Goal: Task Accomplishment & Management: Manage account settings

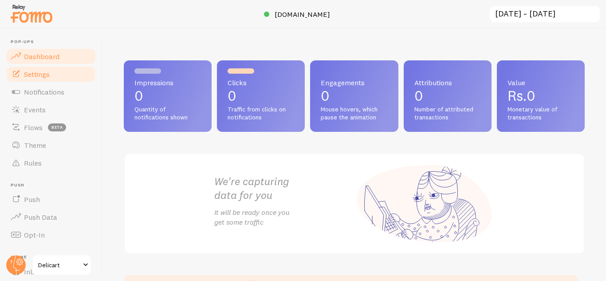
click at [58, 75] on link "Settings" at bounding box center [50, 74] width 91 height 18
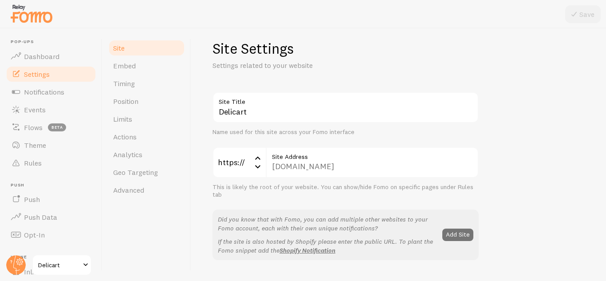
scroll to position [12, 0]
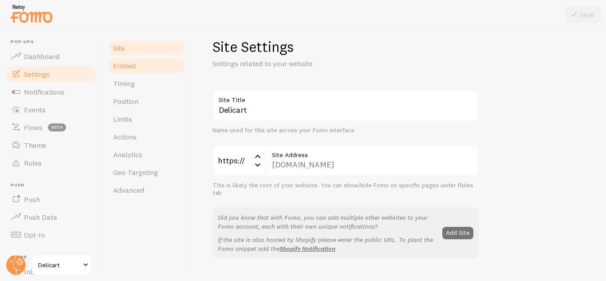
click at [139, 63] on link "Embed" at bounding box center [147, 66] width 78 height 18
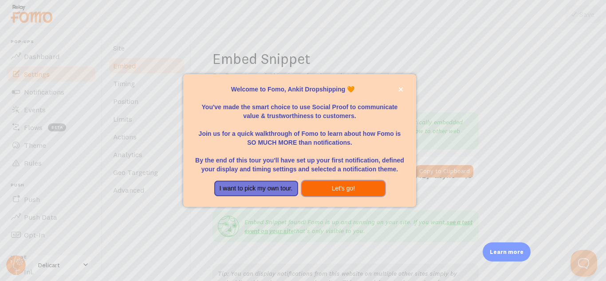
click at [337, 193] on button "Let's go!" at bounding box center [344, 189] width 84 height 16
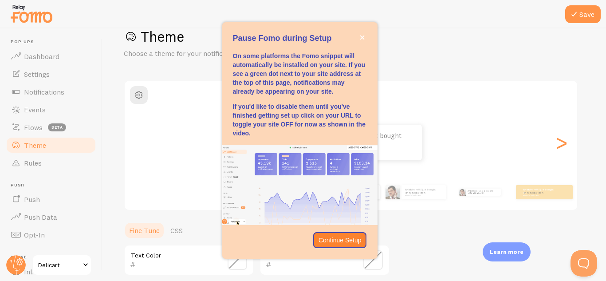
scroll to position [22, 0]
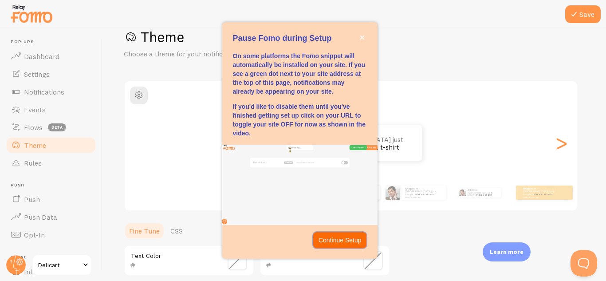
click at [330, 242] on p "Continue Setup" at bounding box center [339, 240] width 43 height 9
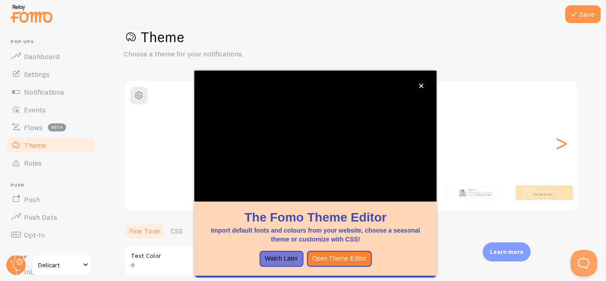
scroll to position [98, 0]
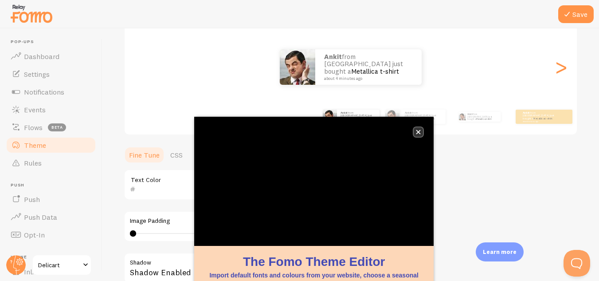
click at [417, 131] on icon "close," at bounding box center [418, 132] width 5 height 5
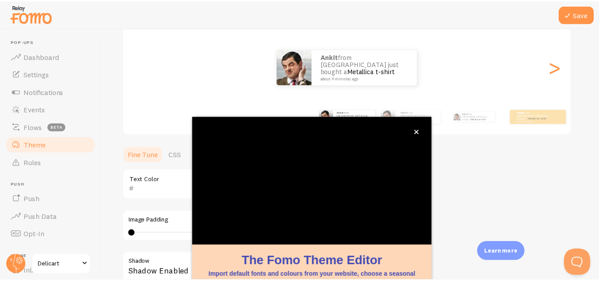
scroll to position [4, 0]
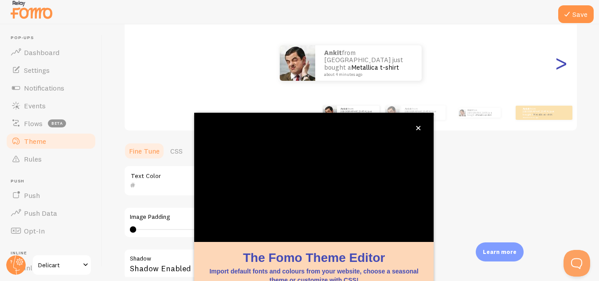
click at [559, 69] on div ">" at bounding box center [561, 63] width 11 height 64
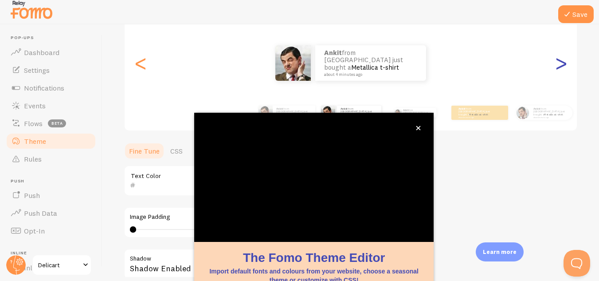
click at [559, 69] on div ">" at bounding box center [561, 63] width 11 height 64
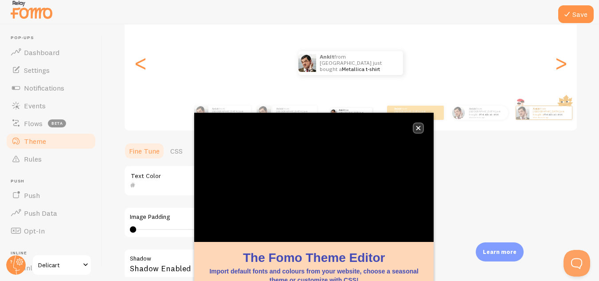
click at [415, 130] on button "close," at bounding box center [418, 127] width 9 height 9
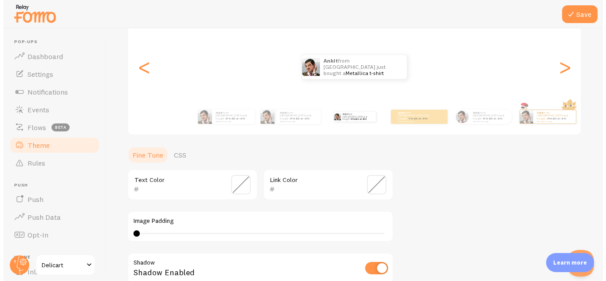
scroll to position [0, 0]
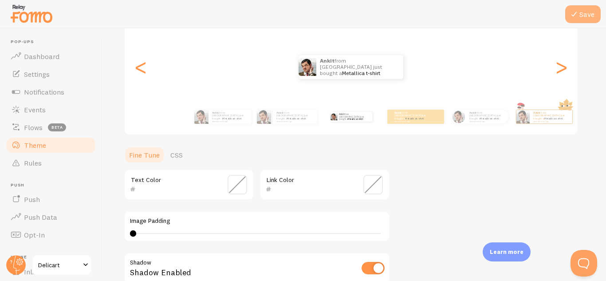
click at [571, 16] on icon at bounding box center [574, 14] width 11 height 11
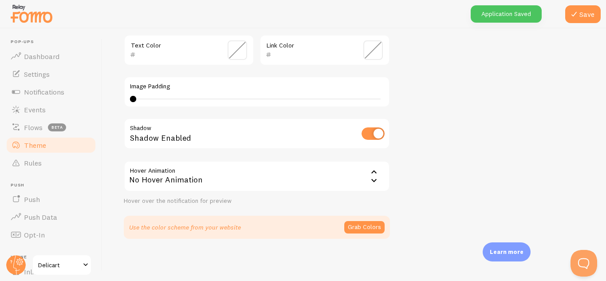
scroll to position [232, 0]
click at [155, 98] on div "0 0 - undefined" at bounding box center [257, 98] width 248 height 1
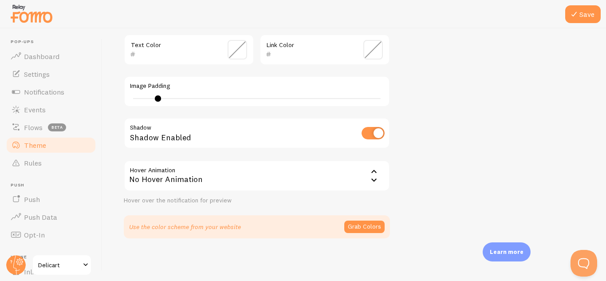
click at [140, 98] on div "4" at bounding box center [257, 98] width 254 height 7
type input "1"
click at [582, 14] on button "Save" at bounding box center [582, 14] width 35 height 18
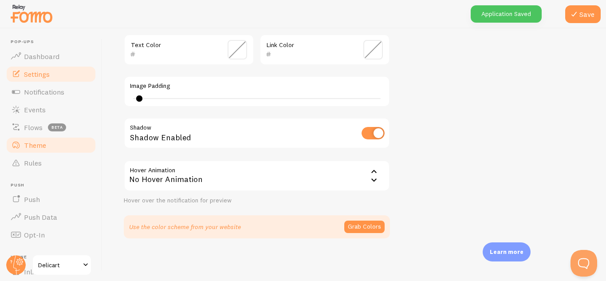
click at [56, 72] on link "Settings" at bounding box center [50, 74] width 91 height 18
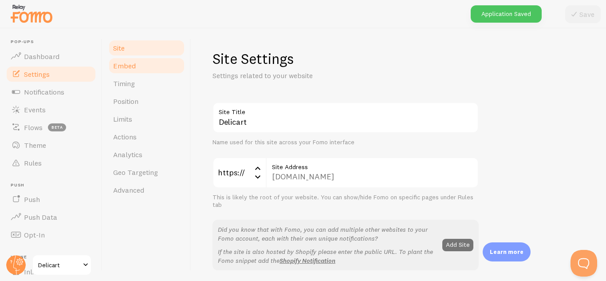
click at [138, 66] on link "Embed" at bounding box center [147, 66] width 78 height 18
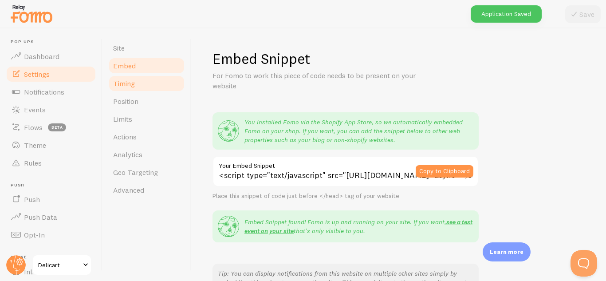
click at [149, 85] on link "Timing" at bounding box center [147, 84] width 78 height 18
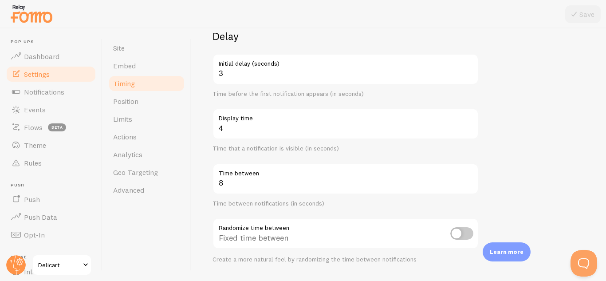
scroll to position [71, 0]
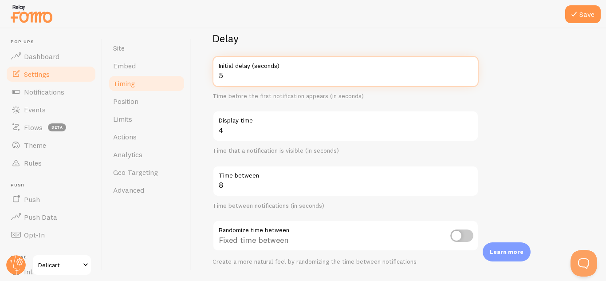
click at [468, 73] on input "5" at bounding box center [345, 71] width 266 height 31
click at [468, 73] on input "6" at bounding box center [345, 71] width 266 height 31
click at [468, 73] on input "7" at bounding box center [345, 71] width 266 height 31
click at [469, 79] on input "6" at bounding box center [345, 71] width 266 height 31
type input "7"
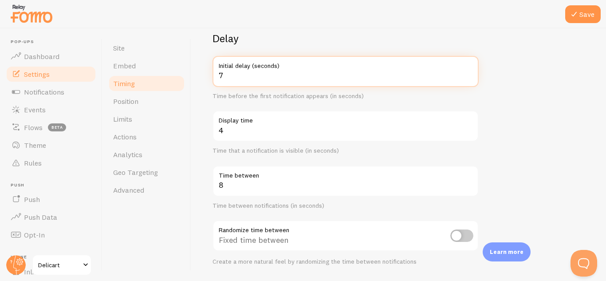
click at [469, 72] on input "7" at bounding box center [345, 71] width 266 height 31
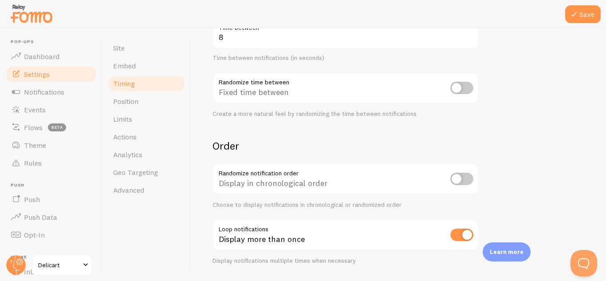
scroll to position [244, 0]
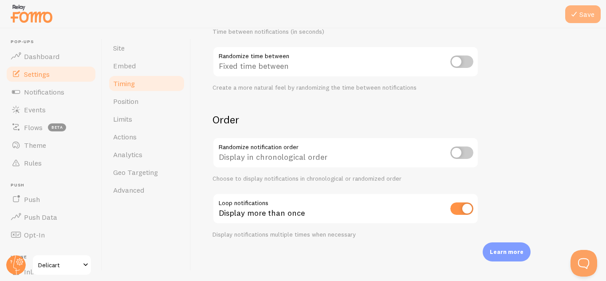
click at [578, 17] on icon at bounding box center [574, 14] width 11 height 11
click at [457, 157] on input "checkbox" at bounding box center [461, 152] width 23 height 12
checkbox input "true"
click at [583, 13] on button "Save" at bounding box center [582, 14] width 35 height 18
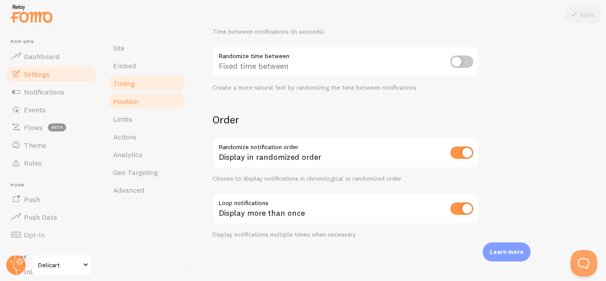
click at [131, 99] on span "Position" at bounding box center [125, 101] width 25 height 9
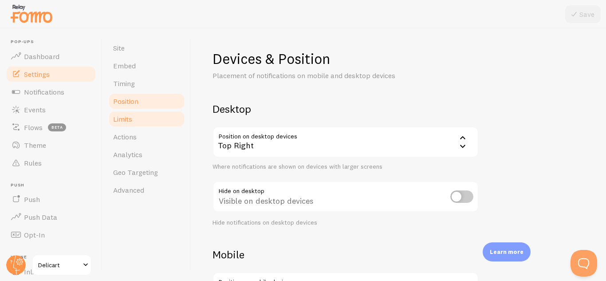
click at [136, 127] on link "Limits" at bounding box center [147, 119] width 78 height 18
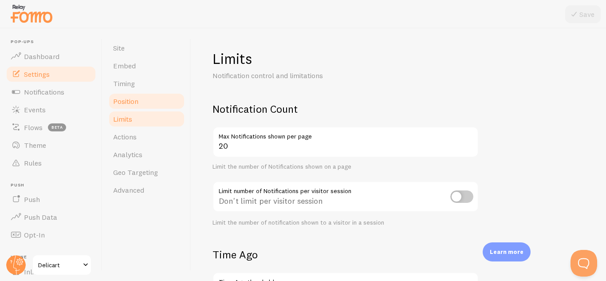
click at [128, 98] on span "Position" at bounding box center [125, 101] width 25 height 9
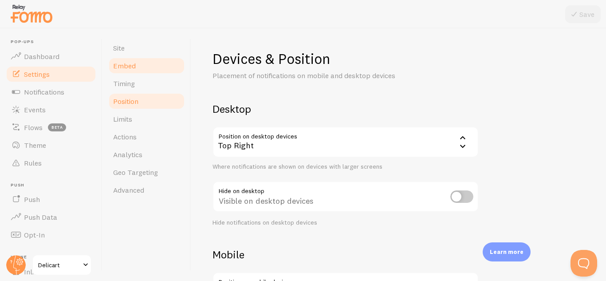
click at [136, 64] on link "Embed" at bounding box center [147, 66] width 78 height 18
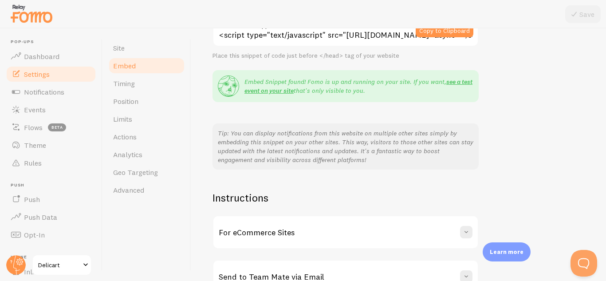
scroll to position [195, 0]
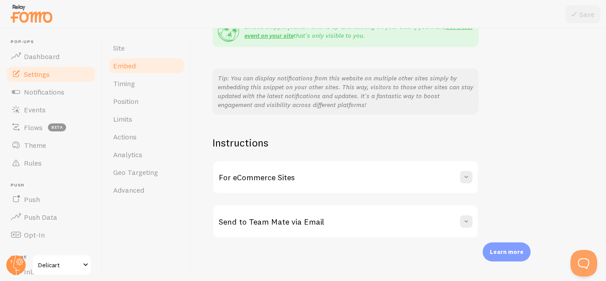
click at [458, 181] on div "For eCommerce Sites" at bounding box center [345, 177] width 264 height 32
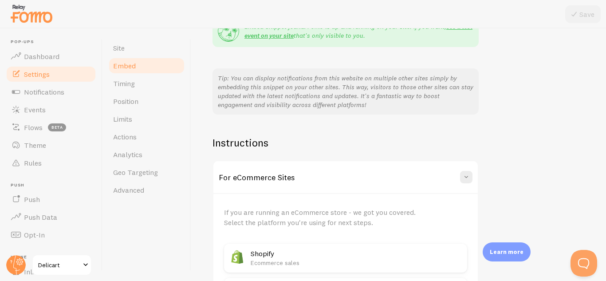
click at [458, 181] on div "For eCommerce Sites" at bounding box center [345, 177] width 264 height 32
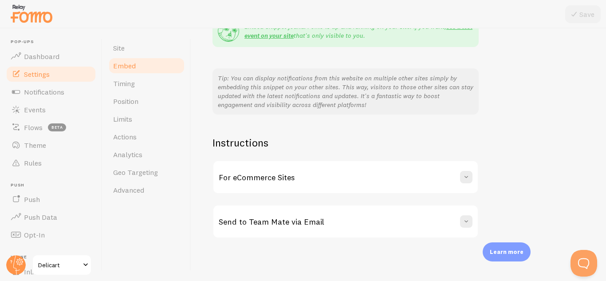
click at [458, 181] on div "For eCommerce Sites" at bounding box center [345, 177] width 264 height 32
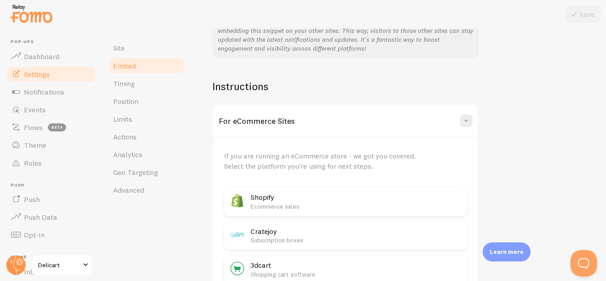
scroll to position [224, 0]
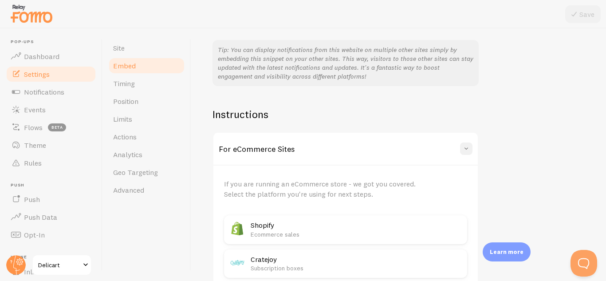
click at [470, 150] on span at bounding box center [466, 148] width 9 height 9
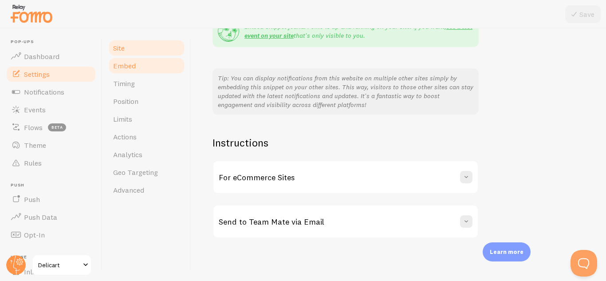
click at [132, 45] on link "Site" at bounding box center [147, 48] width 78 height 18
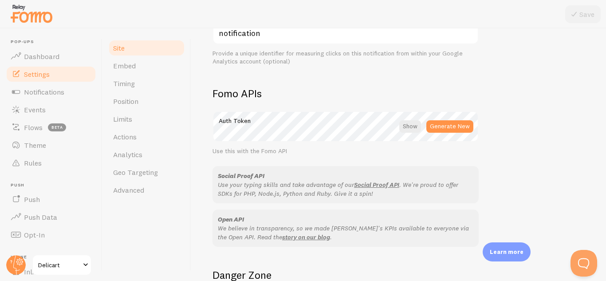
scroll to position [456, 0]
click at [409, 129] on div at bounding box center [410, 126] width 22 height 12
click at [409, 129] on div at bounding box center [411, 126] width 20 height 12
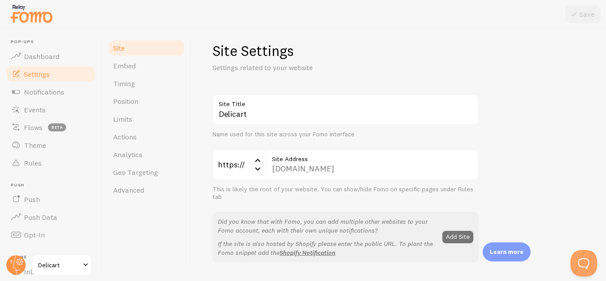
scroll to position [0, 0]
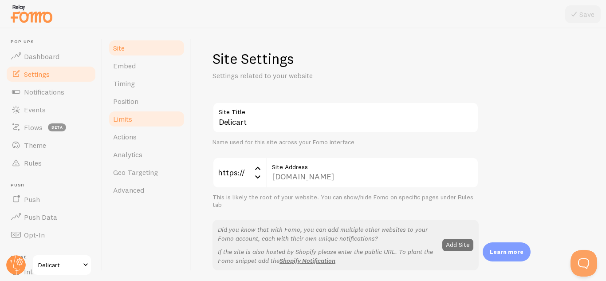
click at [131, 120] on span "Limits" at bounding box center [122, 118] width 19 height 9
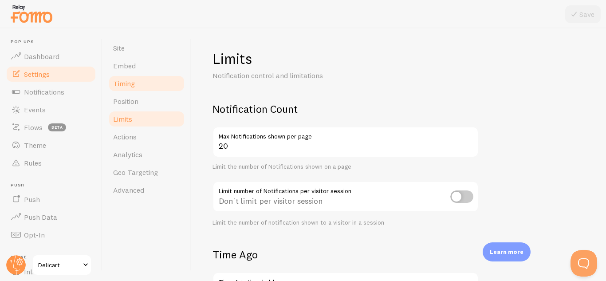
click at [145, 84] on link "Timing" at bounding box center [147, 84] width 78 height 18
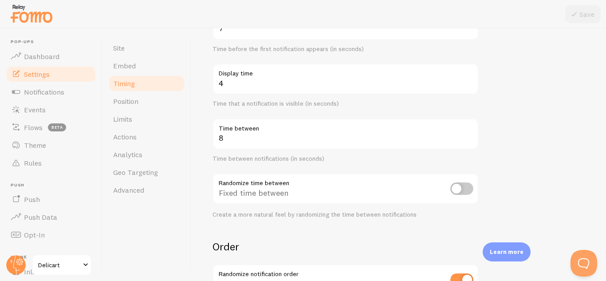
scroll to position [101, 0]
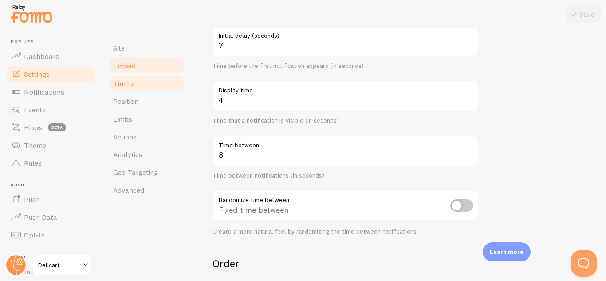
click at [132, 64] on span "Embed" at bounding box center [124, 65] width 23 height 9
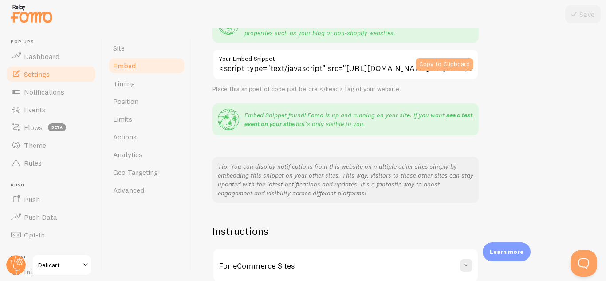
scroll to position [195, 0]
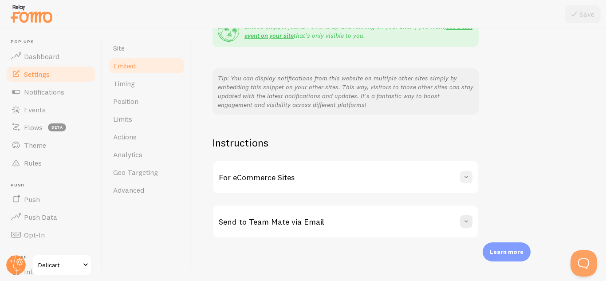
click at [465, 182] on button at bounding box center [466, 177] width 12 height 12
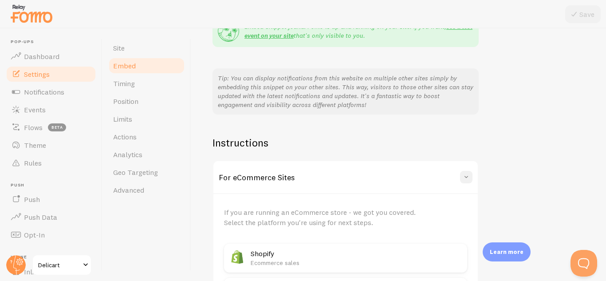
click at [465, 182] on button at bounding box center [466, 177] width 12 height 12
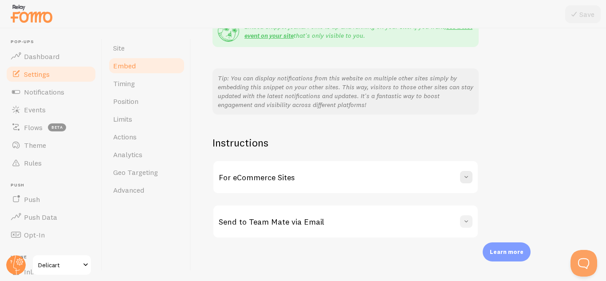
click at [464, 227] on button at bounding box center [466, 221] width 12 height 12
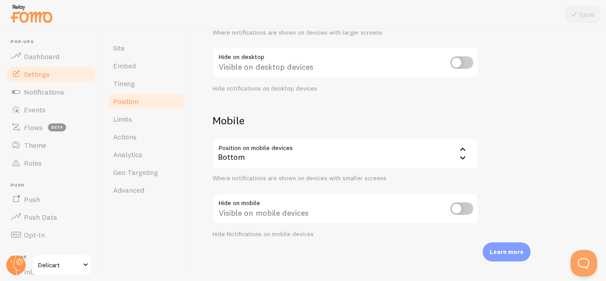
scroll to position [134, 0]
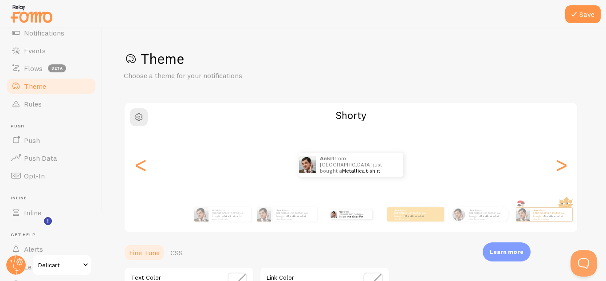
scroll to position [103, 0]
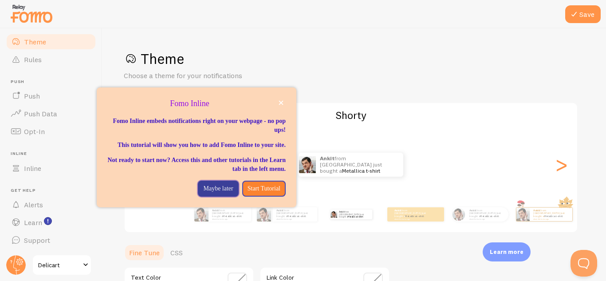
click at [216, 193] on p "Maybe later" at bounding box center [218, 188] width 30 height 9
